Goal: Check status: Check status

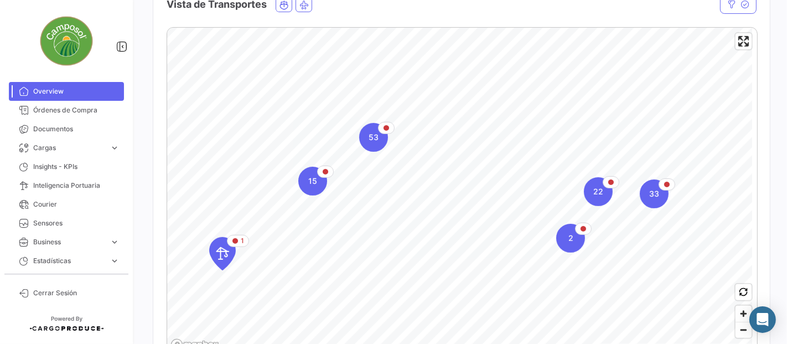
scroll to position [184, 0]
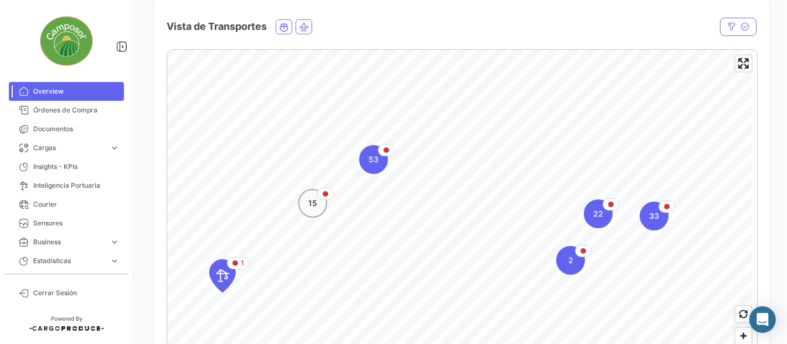
click at [305, 206] on div "15" at bounding box center [312, 203] width 29 height 29
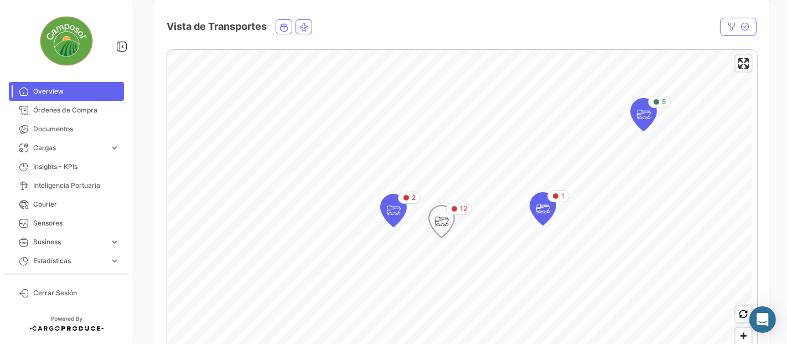
click at [458, 209] on div "12" at bounding box center [459, 209] width 16 height 10
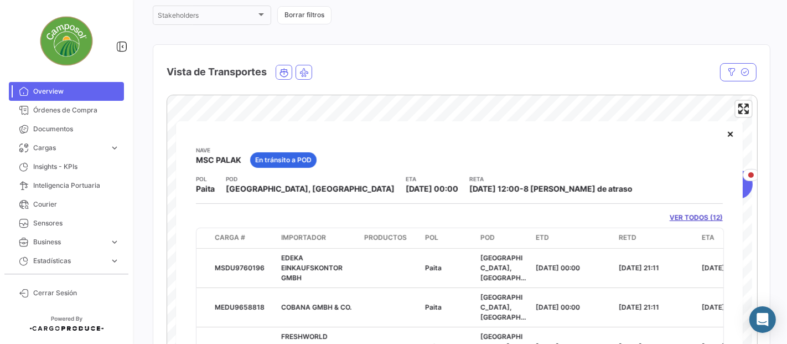
scroll to position [123, 0]
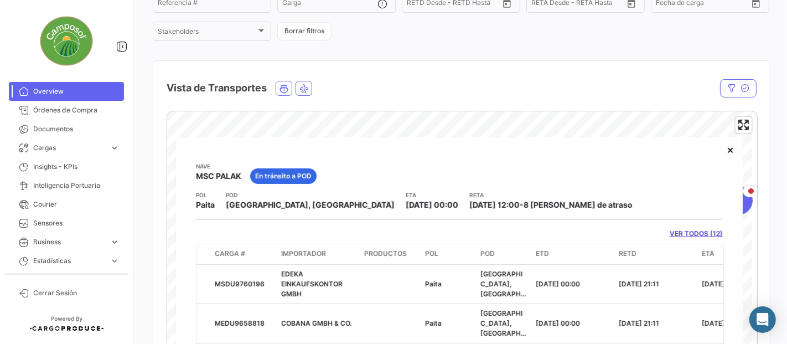
drag, startPoint x: 223, startPoint y: 174, endPoint x: 274, endPoint y: 191, distance: 54.3
click at [269, 191] on app-shipments-overview-map-header "[PERSON_NAME] MSC [PERSON_NAME] En [PERSON_NAME] a POD [PERSON_NAME][GEOGRAPHIC…" at bounding box center [459, 186] width 527 height 49
click at [310, 246] on datatable-header-cell "Importador" at bounding box center [318, 254] width 83 height 20
click at [723, 149] on button "×" at bounding box center [730, 149] width 22 height 22
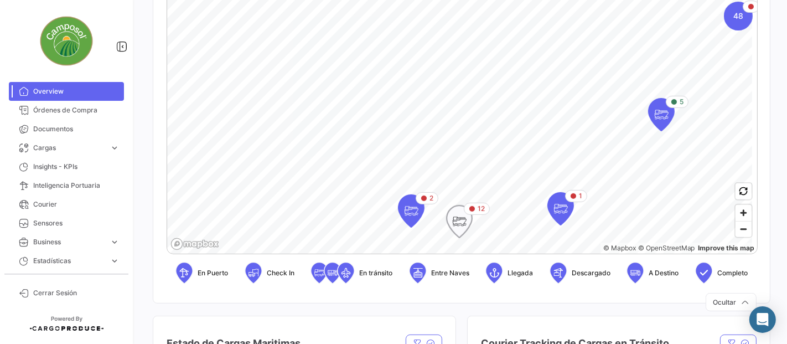
scroll to position [369, 0]
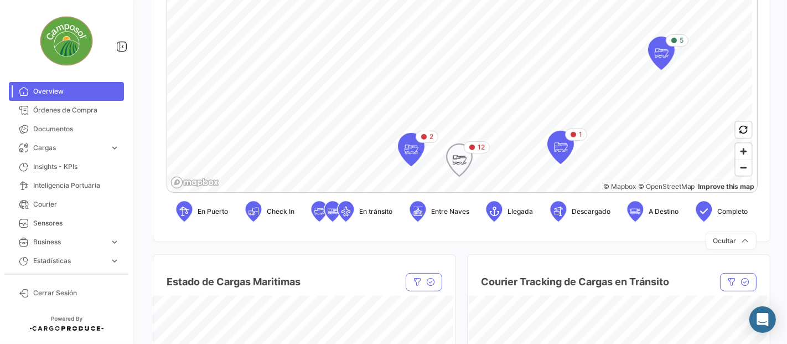
click at [458, 170] on icon "Map marker" at bounding box center [459, 159] width 15 height 23
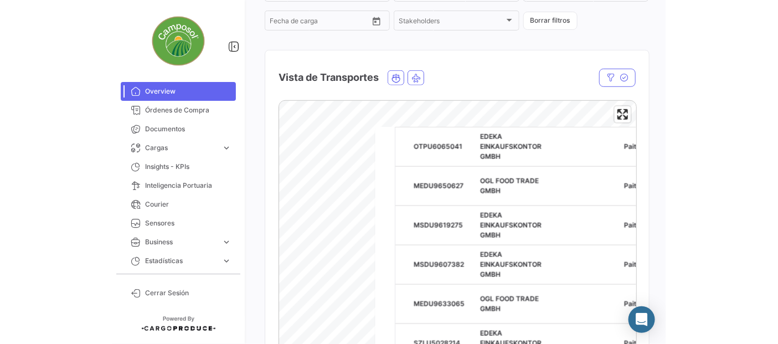
scroll to position [323, 0]
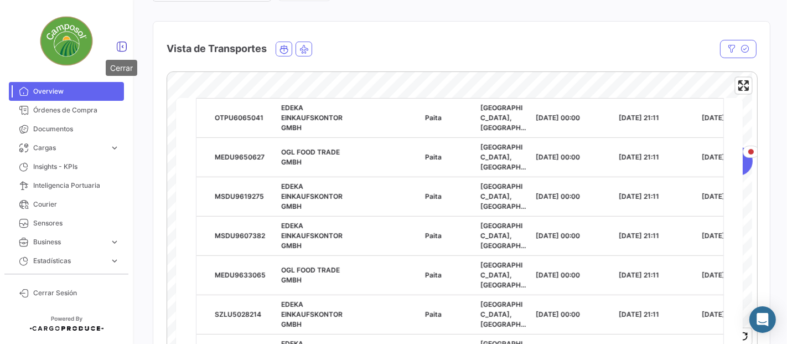
click at [118, 43] on icon at bounding box center [121, 46] width 11 height 11
